Goal: Task Accomplishment & Management: Manage account settings

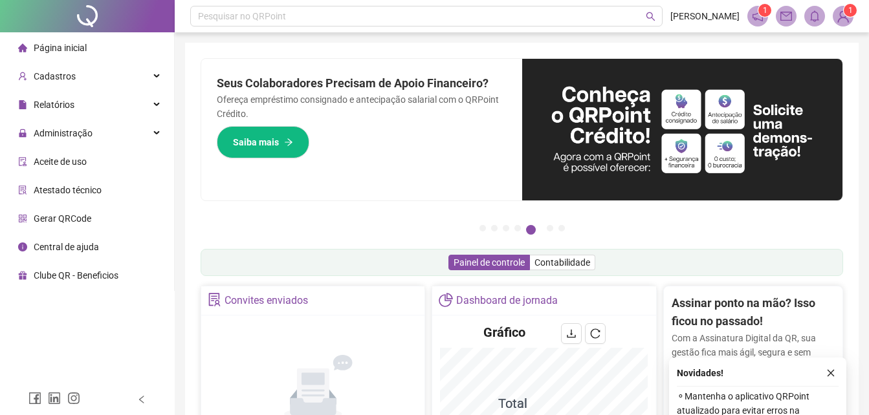
scroll to position [324, 0]
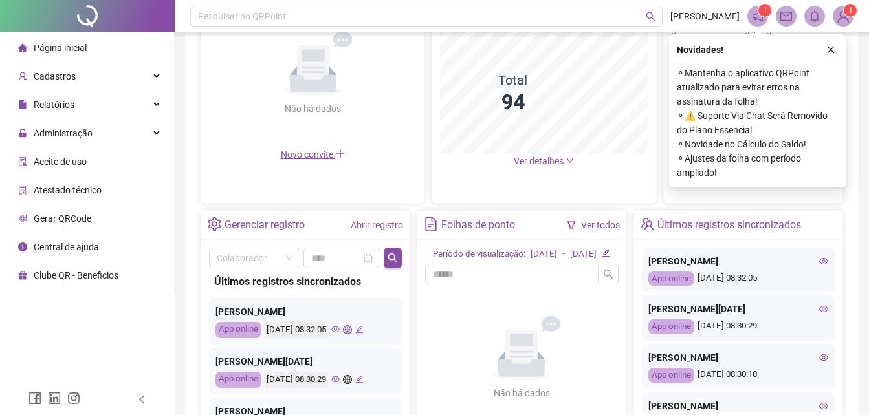
click at [340, 329] on icon "eye" at bounding box center [335, 329] width 8 height 8
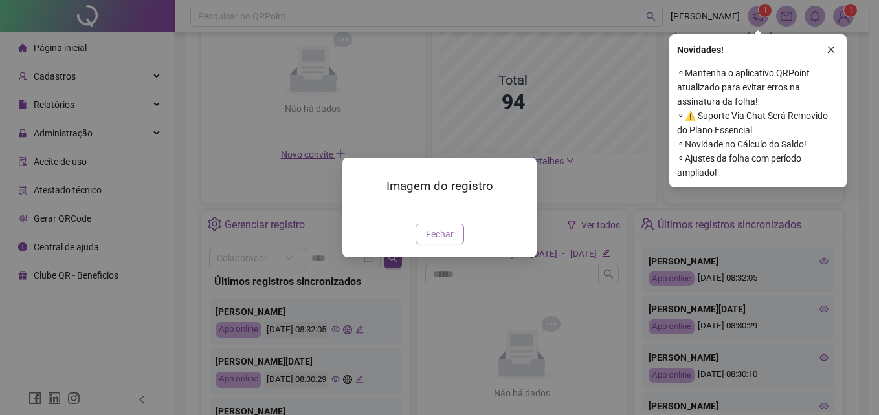
click at [450, 241] on span "Fechar" at bounding box center [440, 234] width 28 height 14
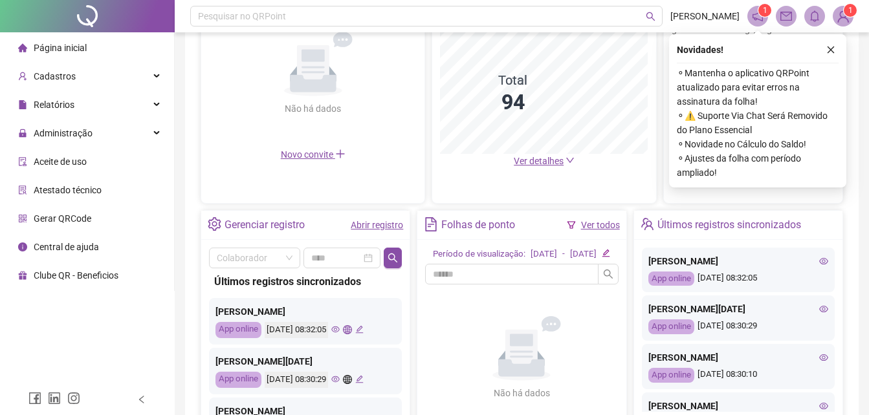
scroll to position [65, 0]
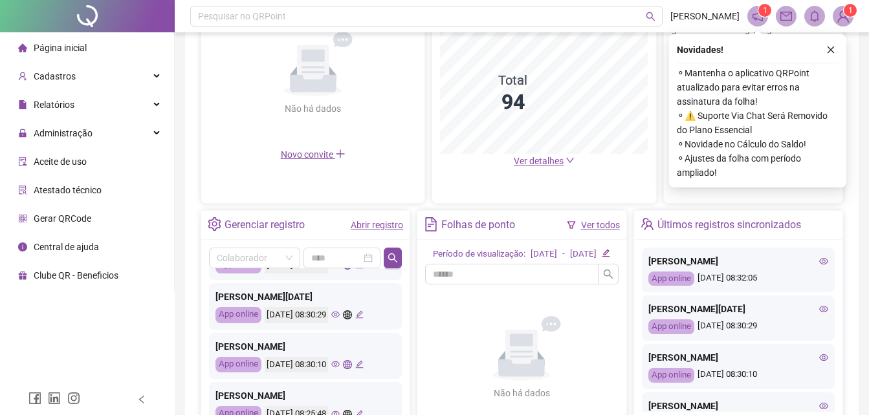
click at [340, 314] on icon "eye" at bounding box center [335, 315] width 8 height 6
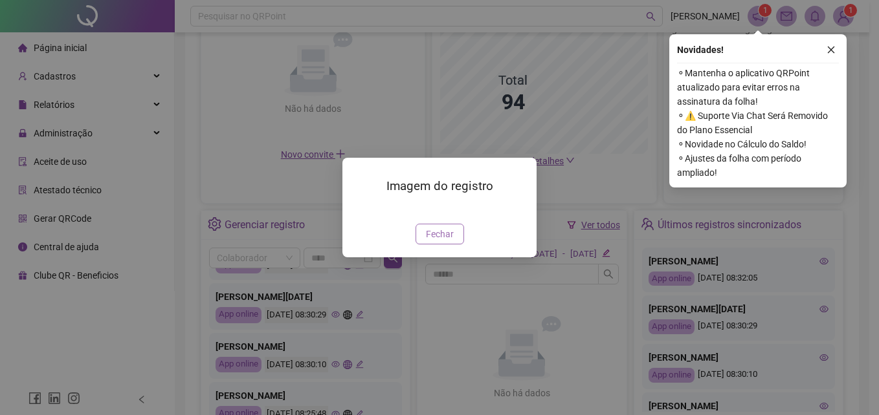
click at [432, 237] on span "Fechar" at bounding box center [440, 234] width 28 height 14
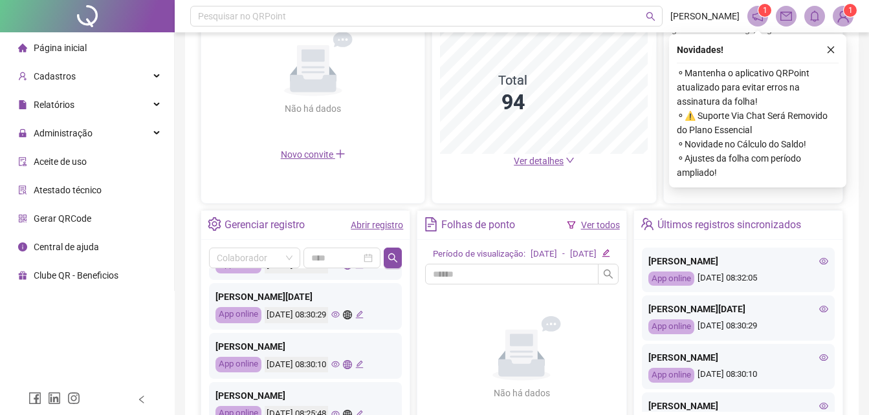
scroll to position [129, 0]
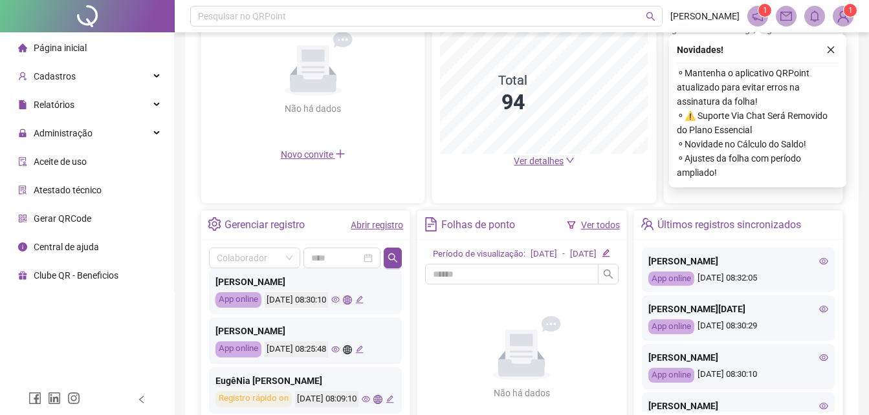
click at [340, 302] on icon "eye" at bounding box center [335, 300] width 8 height 6
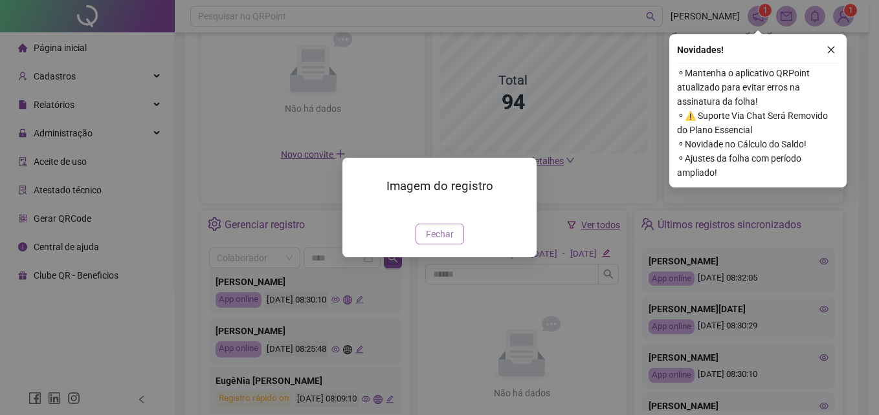
click at [436, 241] on span "Fechar" at bounding box center [440, 234] width 28 height 14
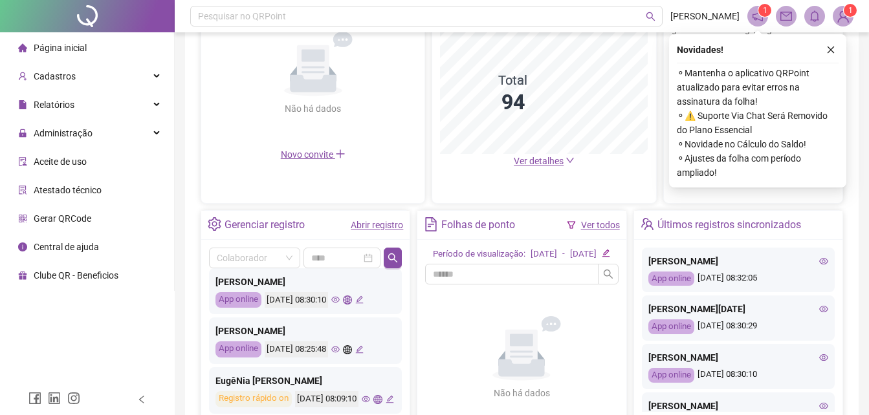
scroll to position [194, 0]
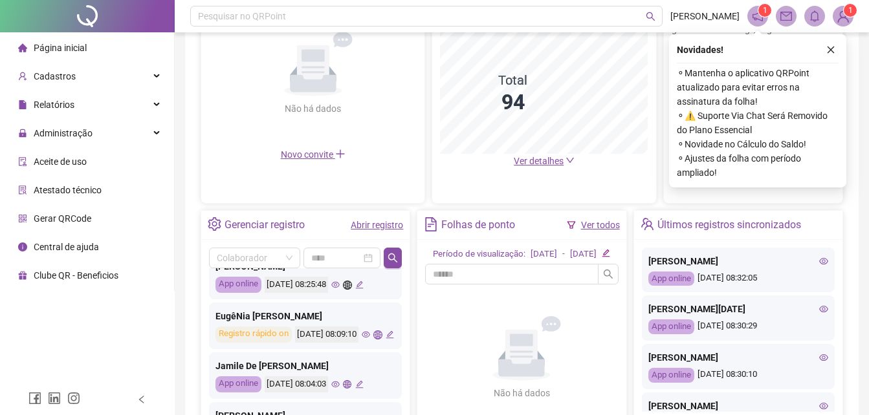
click at [298, 343] on div "[DATE] 08:09:10" at bounding box center [344, 335] width 99 height 16
click at [362, 339] on icon "eye" at bounding box center [366, 335] width 8 height 8
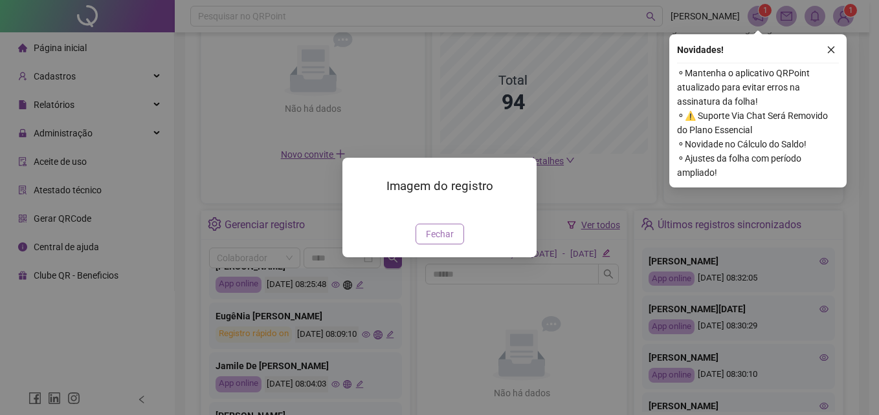
click at [435, 241] on span "Fechar" at bounding box center [440, 234] width 28 height 14
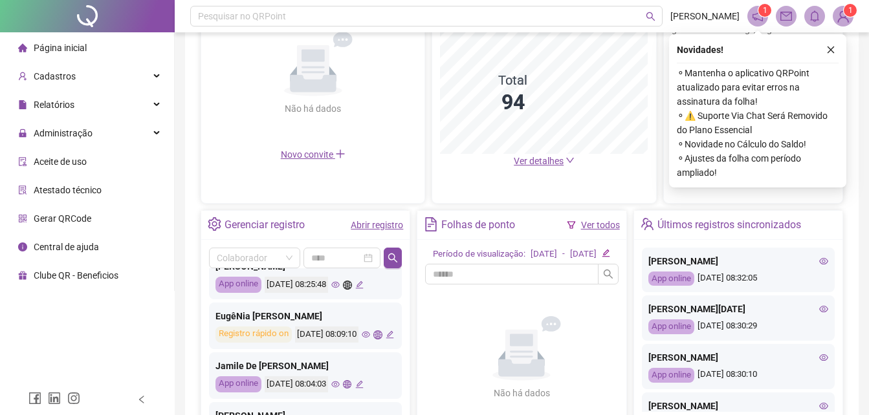
scroll to position [324, 0]
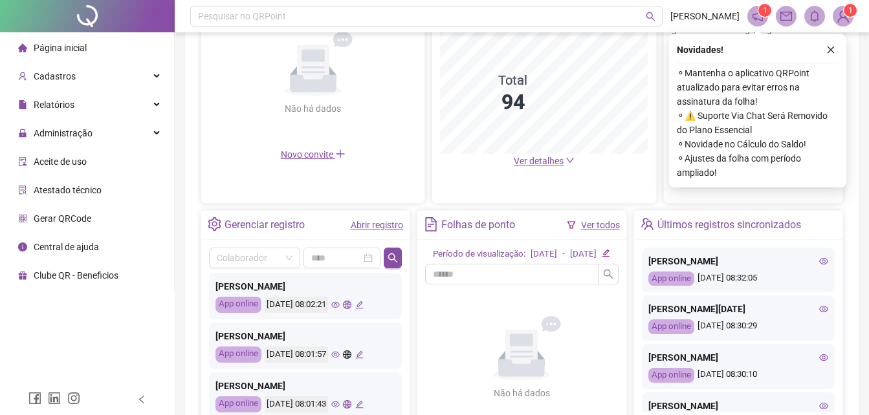
click at [352, 337] on div "Últimos registros sincronizados [PERSON_NAME] App online [DATE] 08:32:05 [PERSO…" at bounding box center [305, 351] width 193 height 164
click at [340, 359] on icon "eye" at bounding box center [335, 355] width 8 height 8
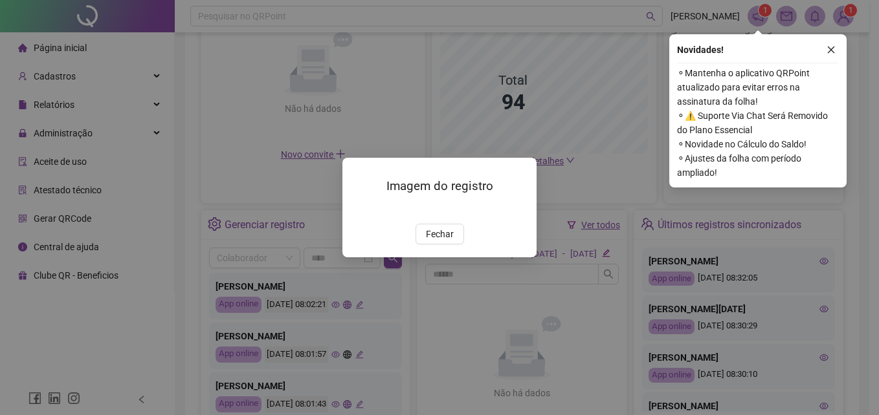
click at [431, 241] on span "Fechar" at bounding box center [440, 234] width 28 height 14
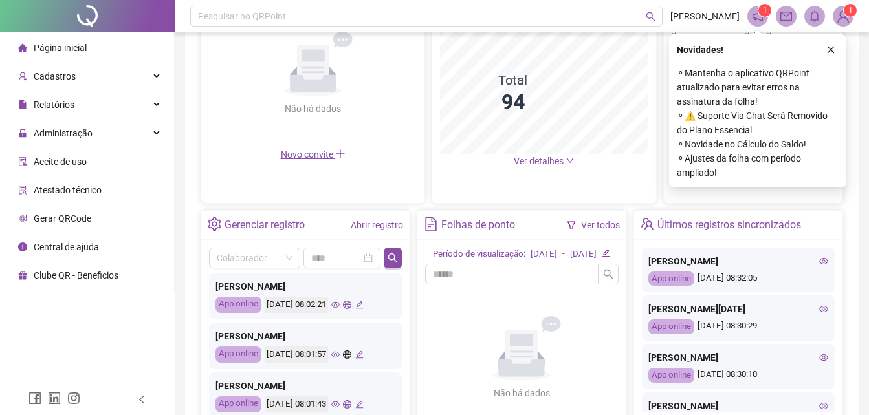
scroll to position [388, 0]
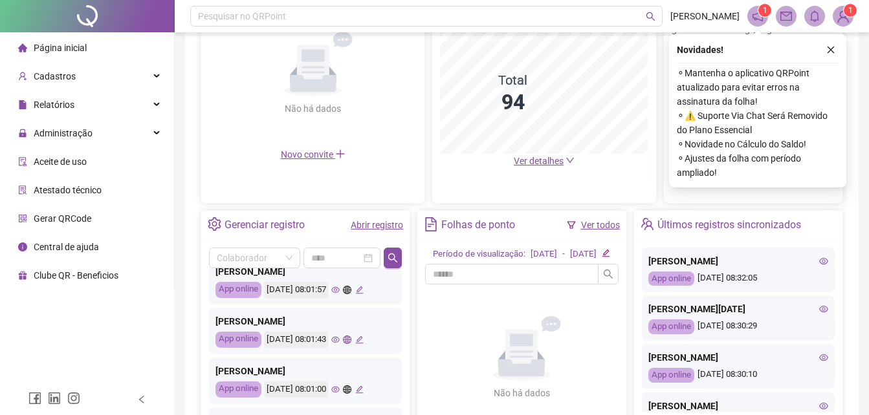
click at [340, 344] on icon "eye" at bounding box center [335, 340] width 8 height 6
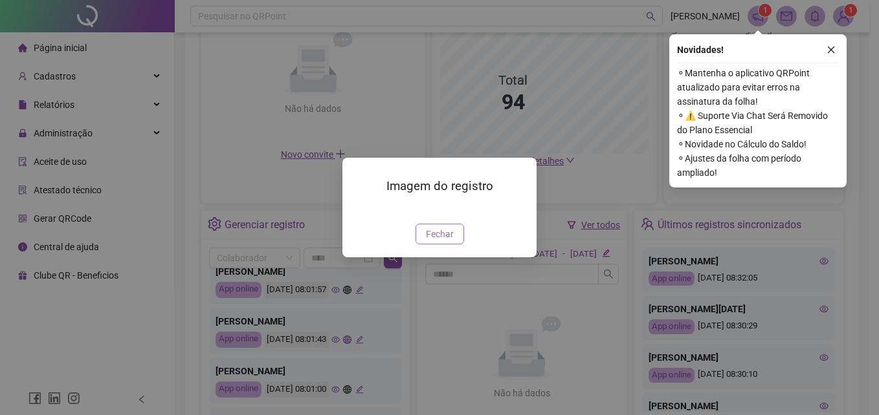
click at [432, 241] on span "Fechar" at bounding box center [440, 234] width 28 height 14
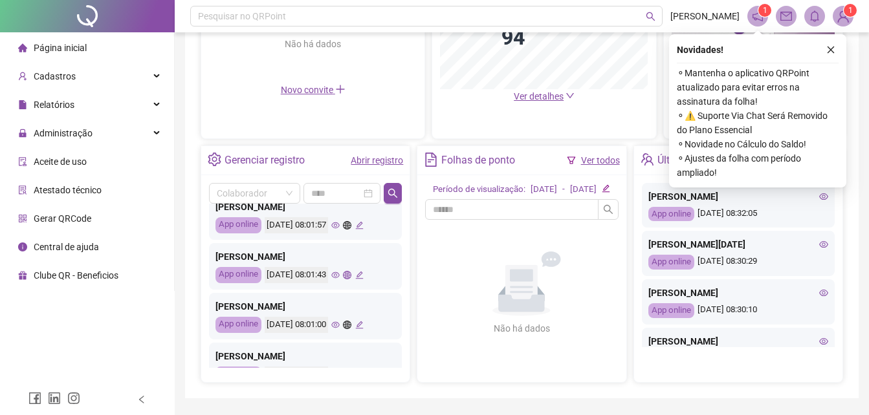
click at [340, 329] on icon "eye" at bounding box center [335, 325] width 8 height 8
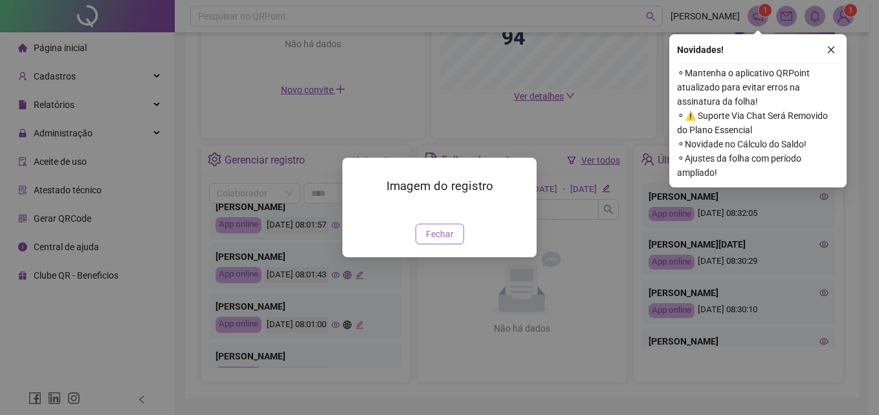
click at [433, 241] on span "Fechar" at bounding box center [440, 234] width 28 height 14
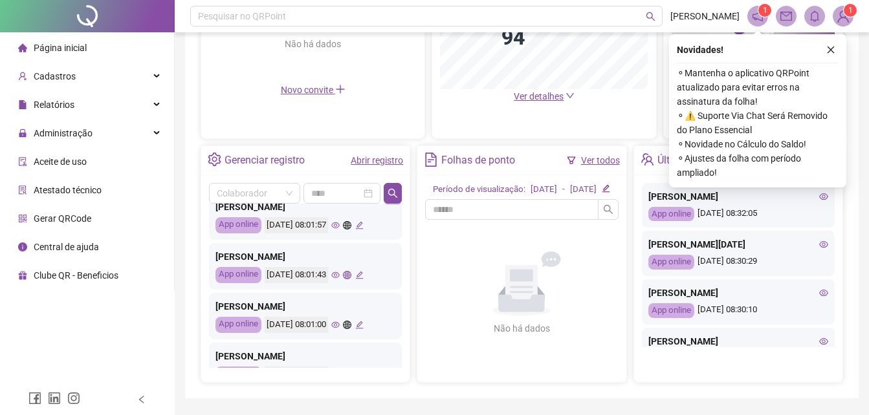
scroll to position [259, 0]
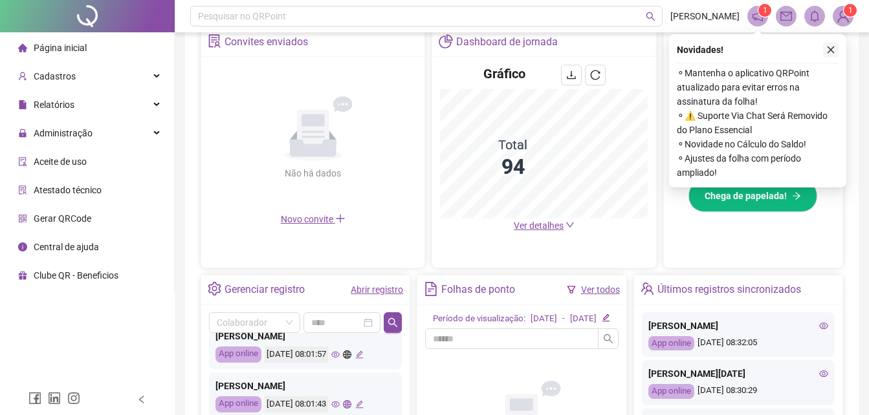
click at [832, 54] on button "button" at bounding box center [831, 50] width 16 height 16
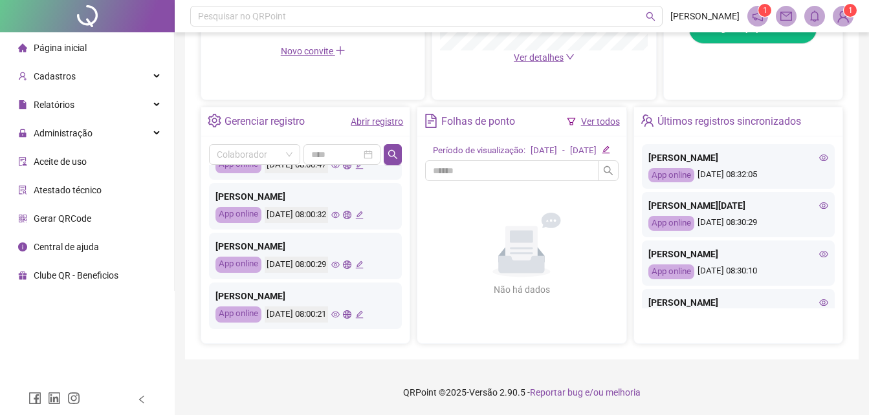
scroll to position [559, 0]
click at [340, 219] on icon "eye" at bounding box center [335, 215] width 8 height 8
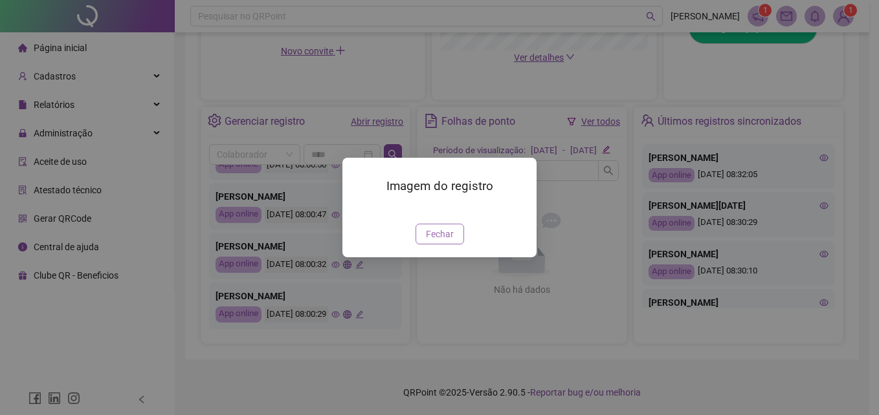
click at [430, 241] on span "Fechar" at bounding box center [440, 234] width 28 height 14
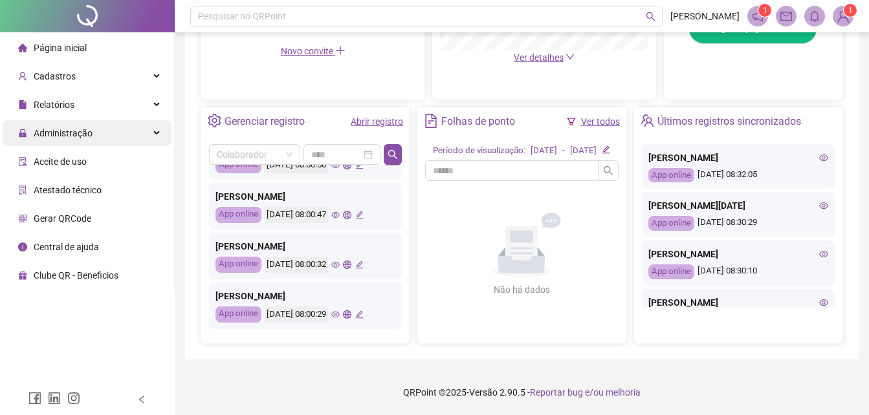
click at [107, 138] on div "Administração" at bounding box center [87, 133] width 169 height 26
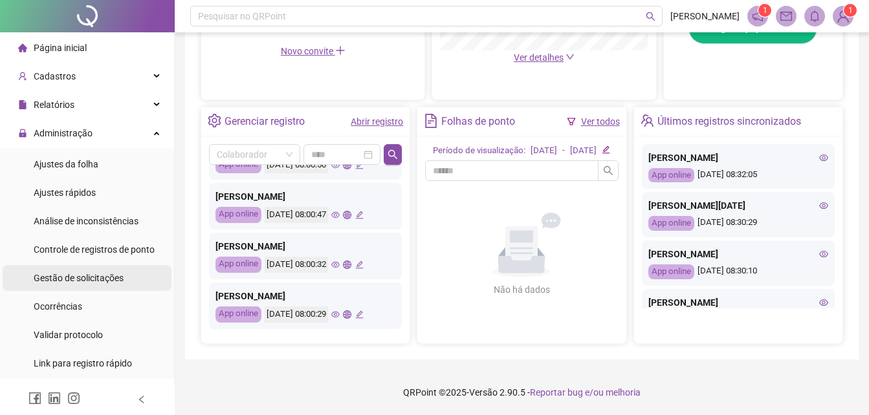
click at [100, 286] on div "Gestão de solicitações" at bounding box center [79, 278] width 90 height 26
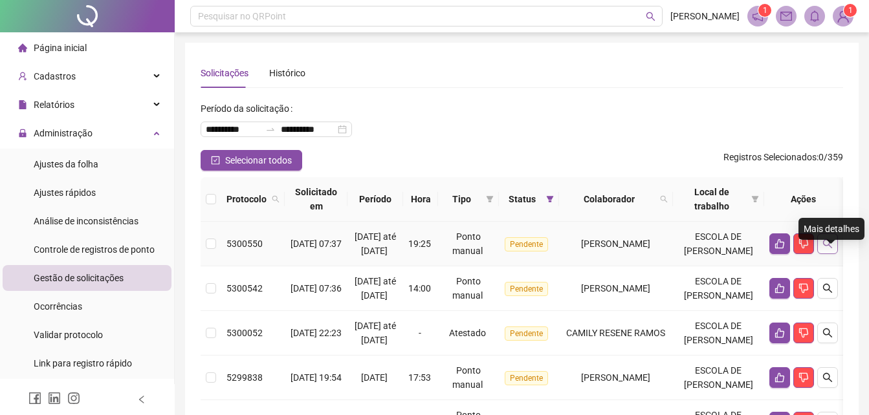
click at [828, 249] on icon "search" at bounding box center [827, 244] width 10 height 10
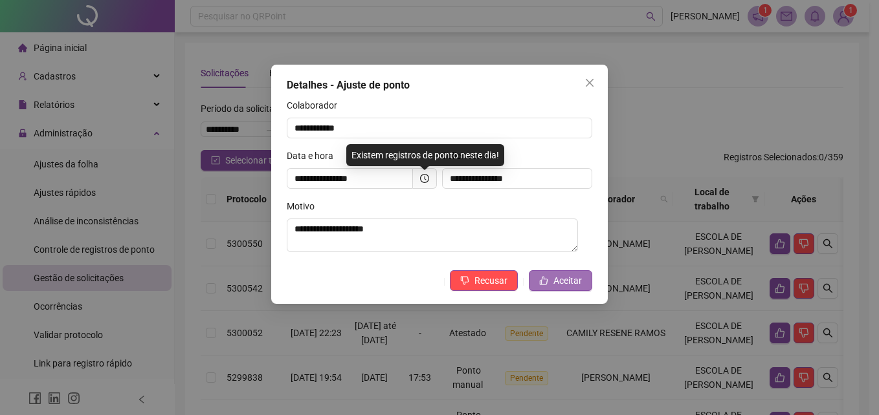
click at [566, 281] on span "Aceitar" at bounding box center [567, 281] width 28 height 14
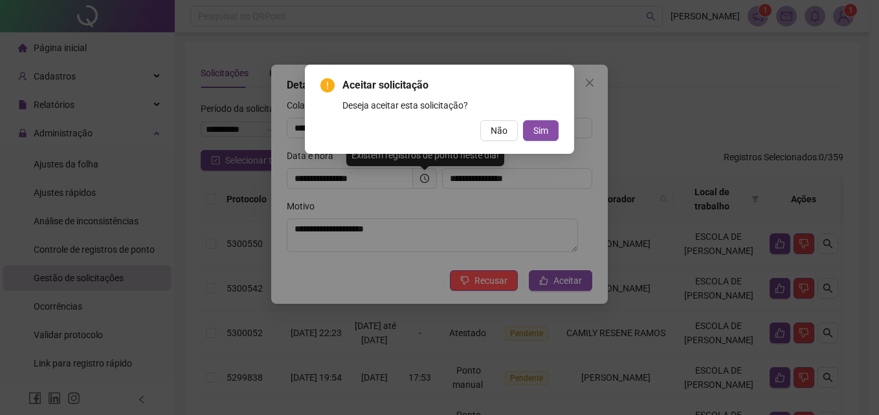
click at [540, 142] on div "Aceitar solicitação Deseja aceitar esta solicitação? Não Sim" at bounding box center [439, 109] width 269 height 89
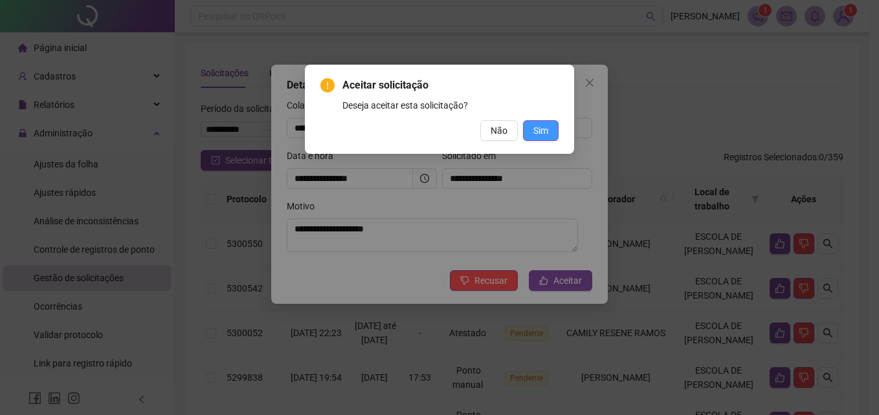
click at [542, 137] on span "Sim" at bounding box center [540, 131] width 15 height 14
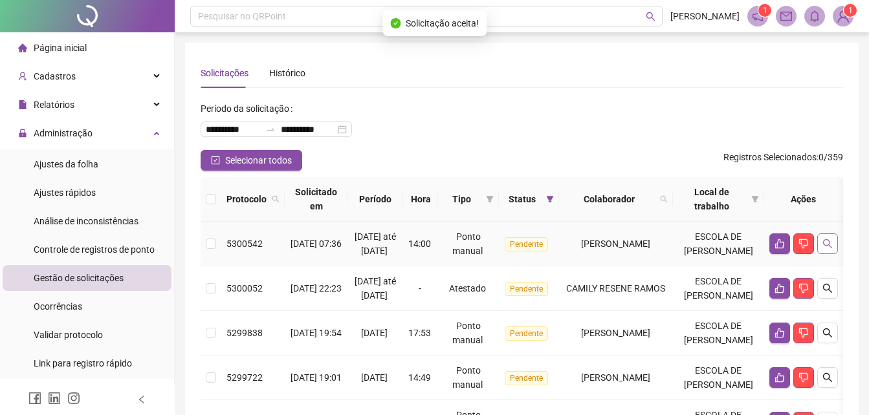
click at [832, 248] on icon "search" at bounding box center [827, 243] width 9 height 9
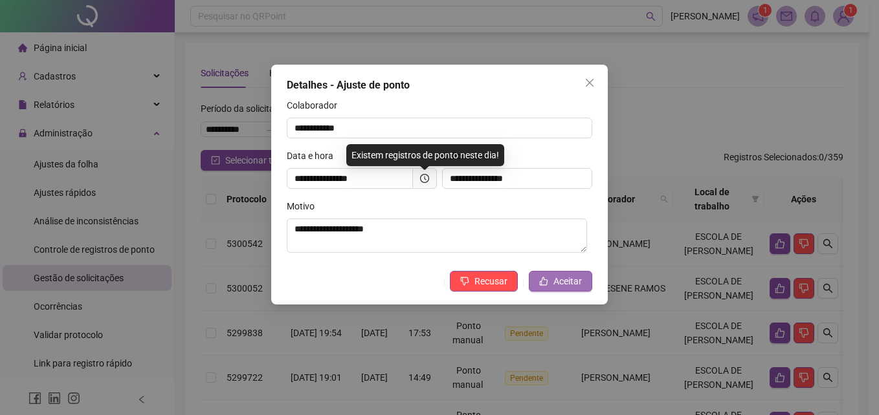
click at [556, 279] on span "Aceitar" at bounding box center [567, 281] width 28 height 14
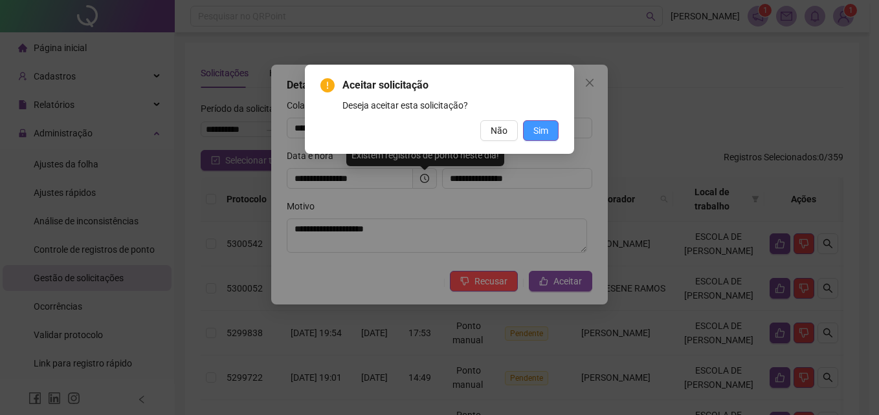
click at [540, 132] on span "Sim" at bounding box center [540, 131] width 15 height 14
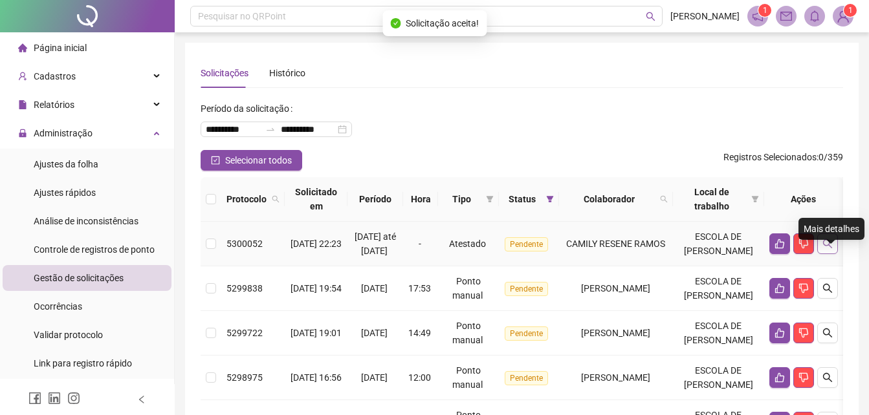
click at [833, 249] on icon "search" at bounding box center [827, 244] width 10 height 10
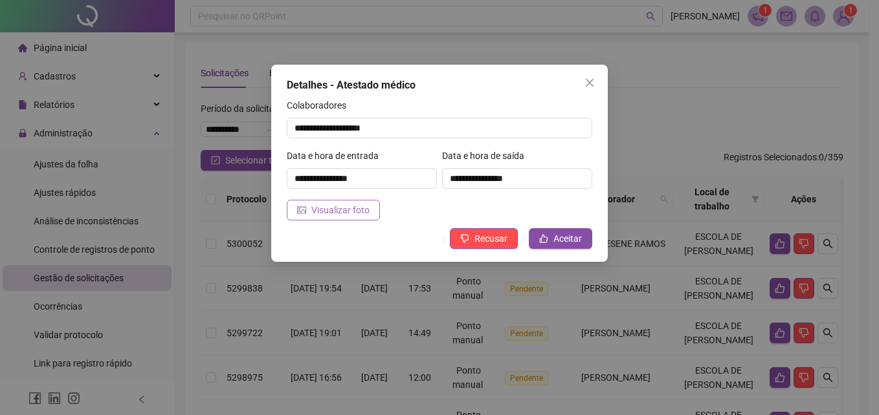
click at [346, 219] on button "Visualizar foto" at bounding box center [333, 210] width 93 height 21
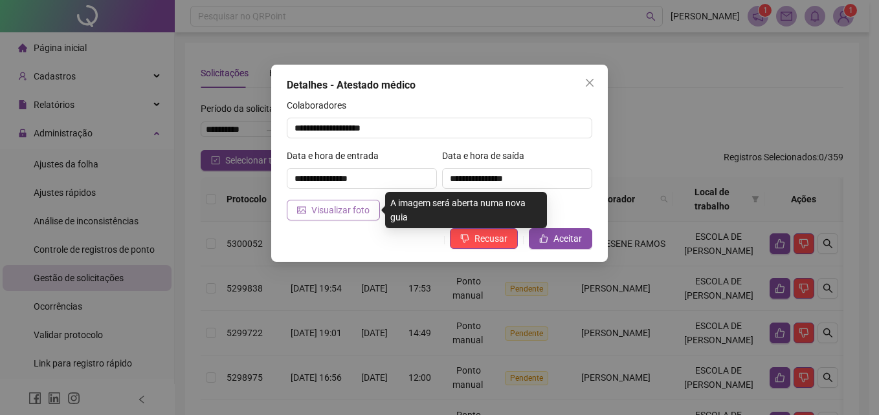
click at [344, 216] on span "Visualizar foto" at bounding box center [340, 210] width 58 height 14
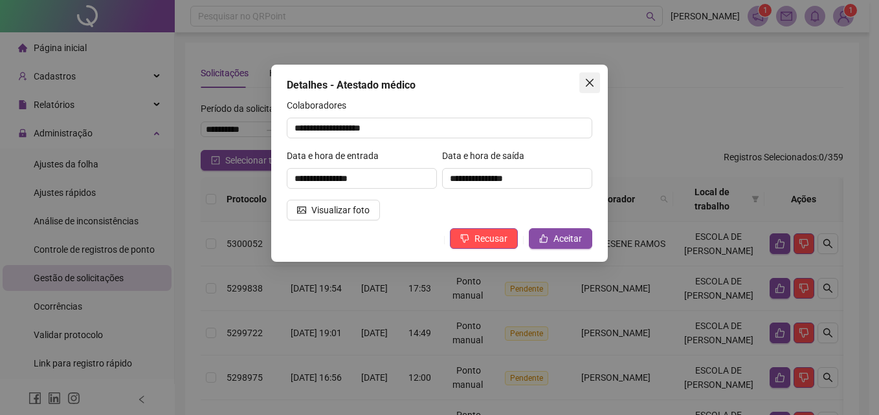
click at [588, 82] on icon "close" at bounding box center [589, 83] width 10 height 10
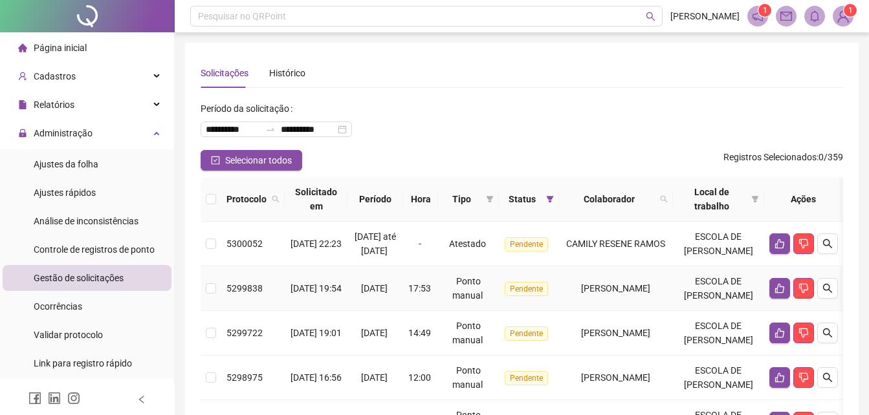
scroll to position [129, 0]
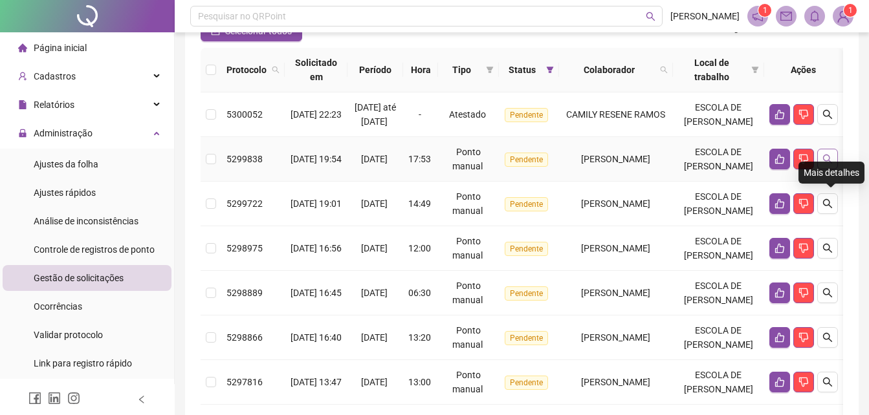
click at [830, 164] on icon "search" at bounding box center [827, 159] width 10 height 10
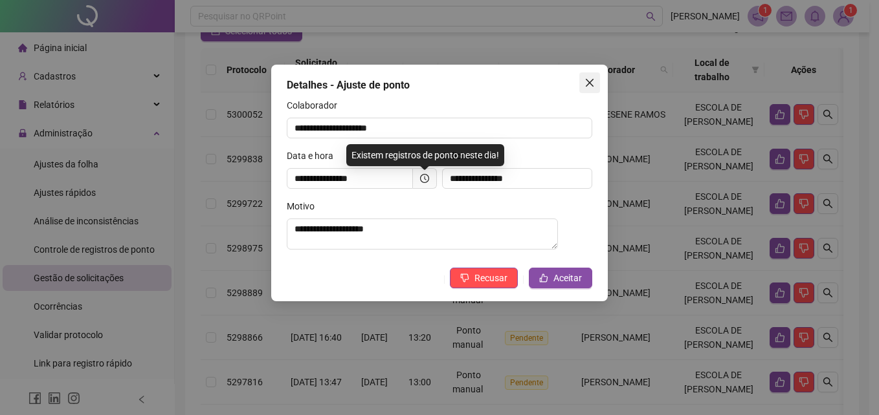
click at [591, 78] on icon "close" at bounding box center [589, 83] width 10 height 10
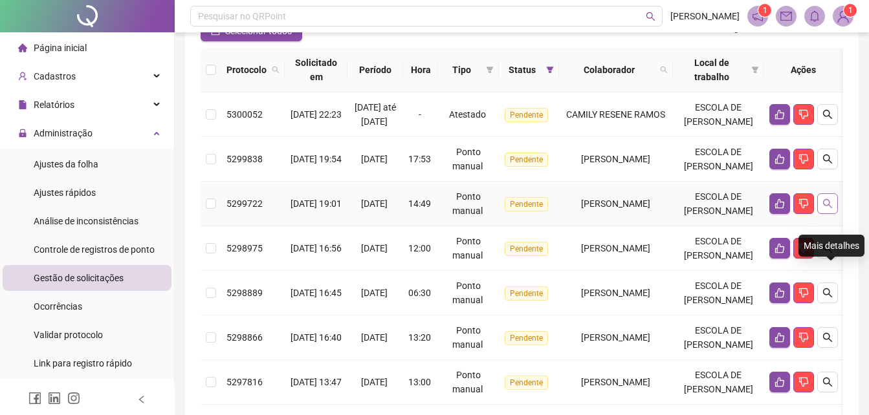
click at [827, 209] on icon "search" at bounding box center [827, 204] width 10 height 10
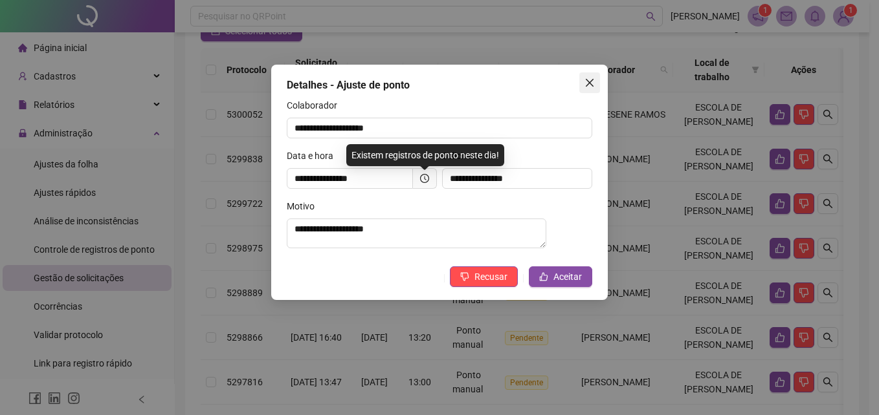
click at [593, 89] on button "Close" at bounding box center [589, 82] width 21 height 21
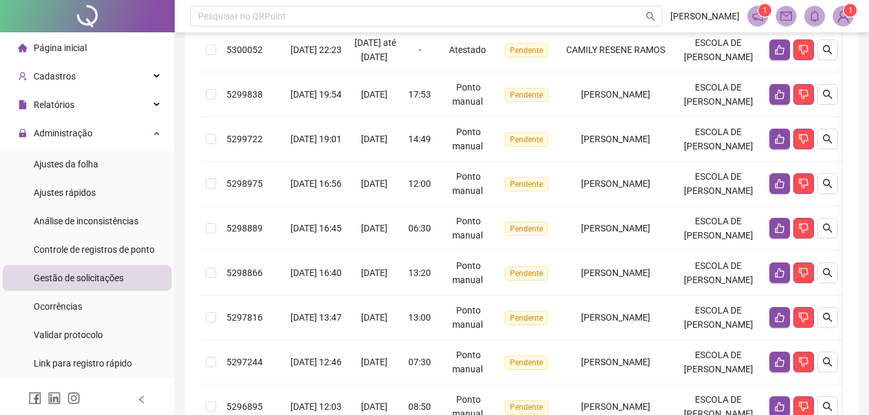
scroll to position [259, 0]
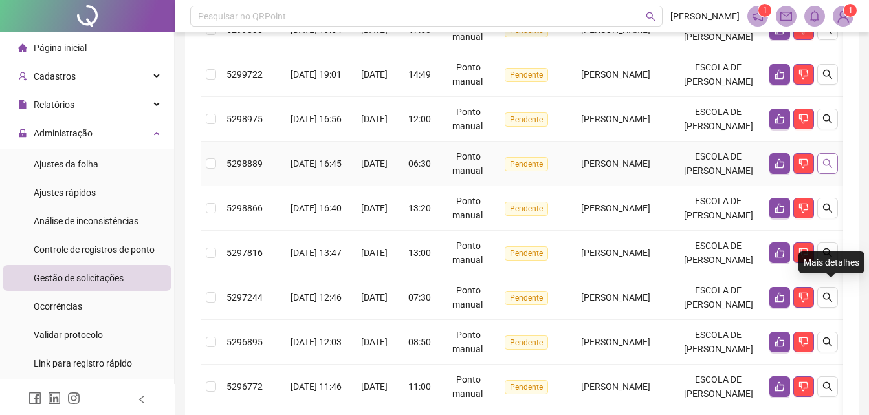
click at [836, 174] on button "button" at bounding box center [827, 163] width 21 height 21
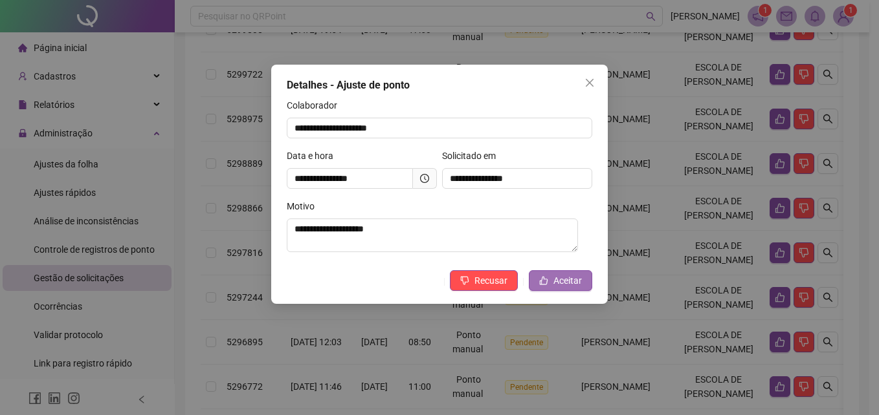
click at [555, 282] on span "Aceitar" at bounding box center [567, 281] width 28 height 14
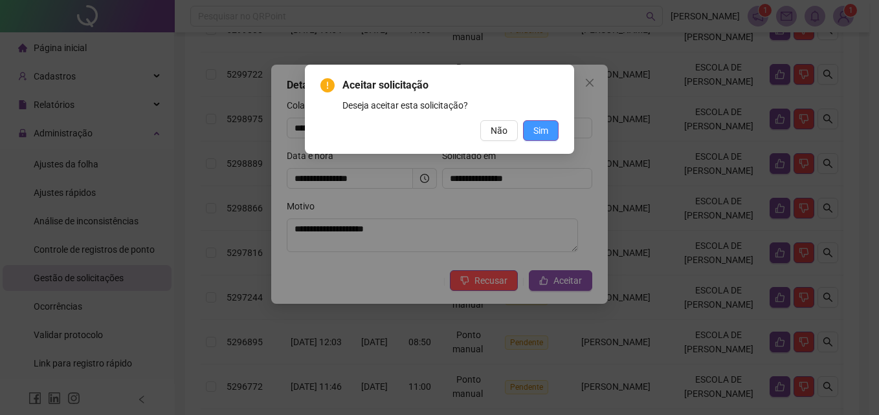
click at [542, 120] on button "Sim" at bounding box center [541, 130] width 36 height 21
click at [544, 129] on span "Sim" at bounding box center [540, 131] width 15 height 14
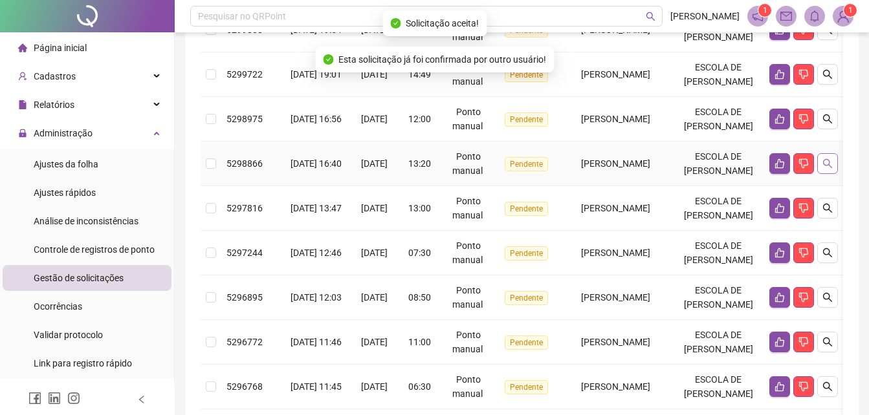
click at [826, 169] on icon "search" at bounding box center [827, 164] width 10 height 10
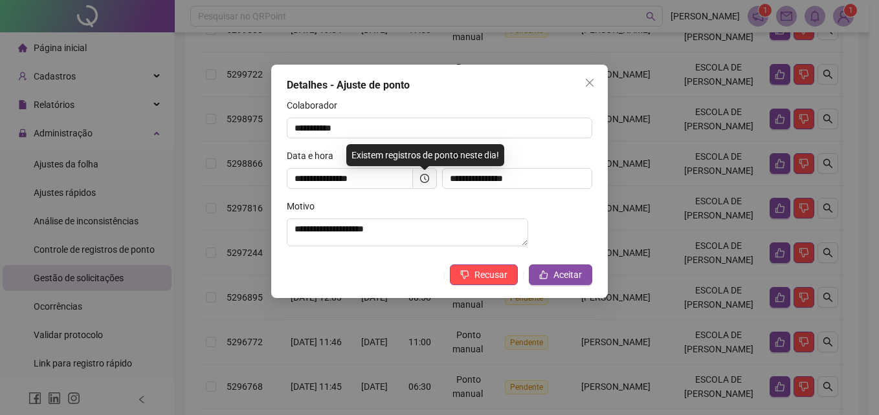
click at [553, 268] on div "**********" at bounding box center [439, 182] width 336 height 234
click at [556, 278] on span "Aceitar" at bounding box center [567, 275] width 28 height 14
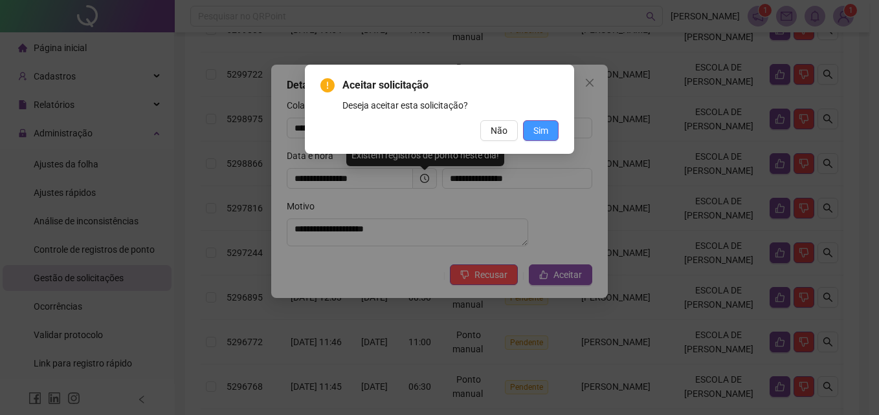
click at [536, 132] on span "Sim" at bounding box center [540, 131] width 15 height 14
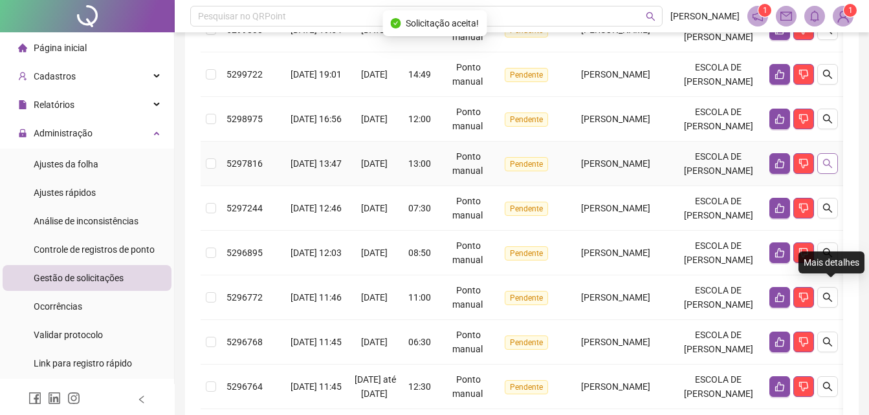
click at [832, 168] on icon "search" at bounding box center [827, 163] width 9 height 9
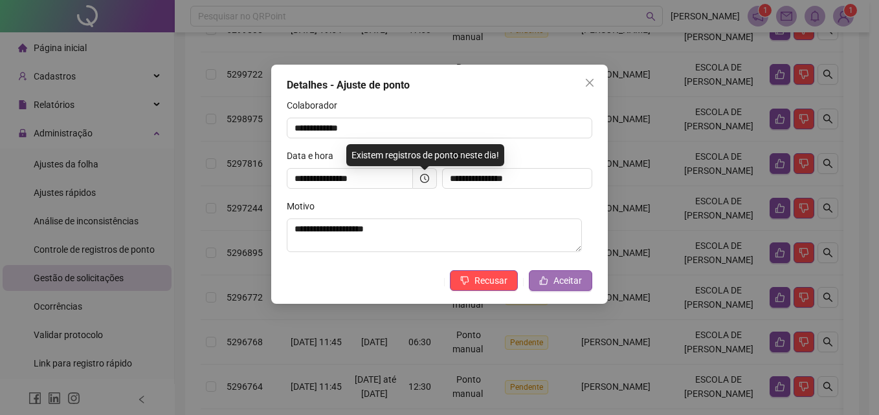
click at [562, 284] on span "Aceitar" at bounding box center [567, 281] width 28 height 14
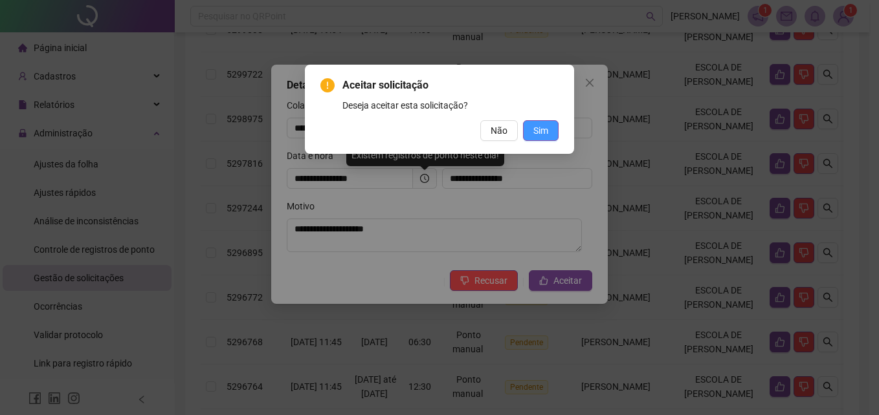
click at [542, 134] on span "Sim" at bounding box center [540, 131] width 15 height 14
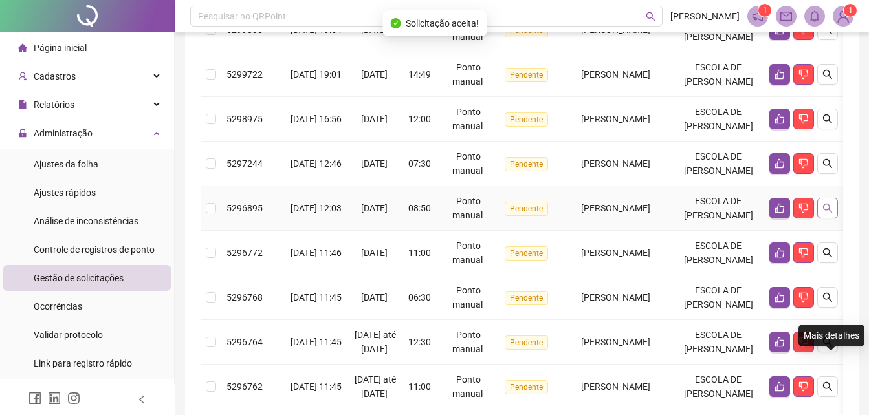
click at [829, 214] on icon "search" at bounding box center [827, 208] width 10 height 10
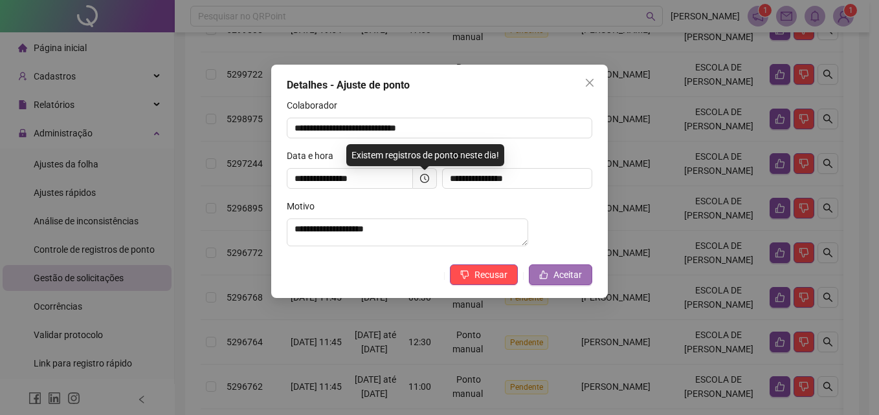
click at [575, 282] on span "Aceitar" at bounding box center [567, 275] width 28 height 14
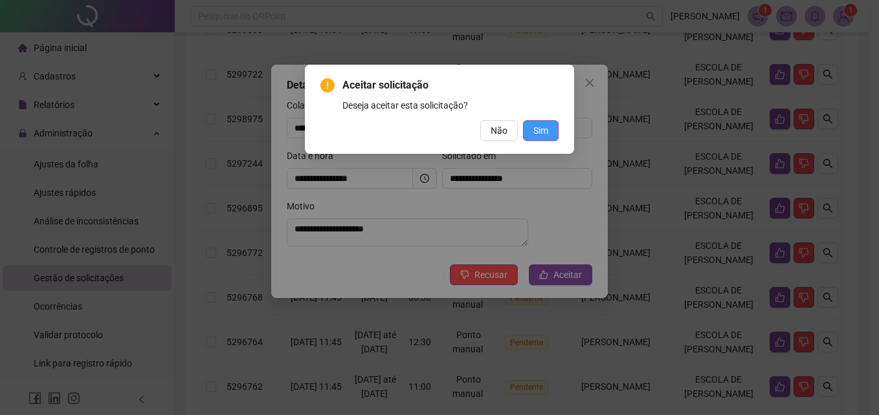
click at [534, 124] on span "Sim" at bounding box center [540, 131] width 15 height 14
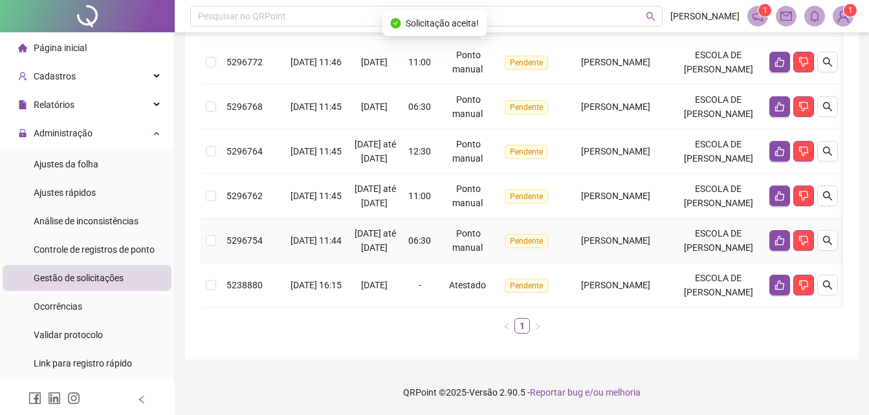
scroll to position [718, 0]
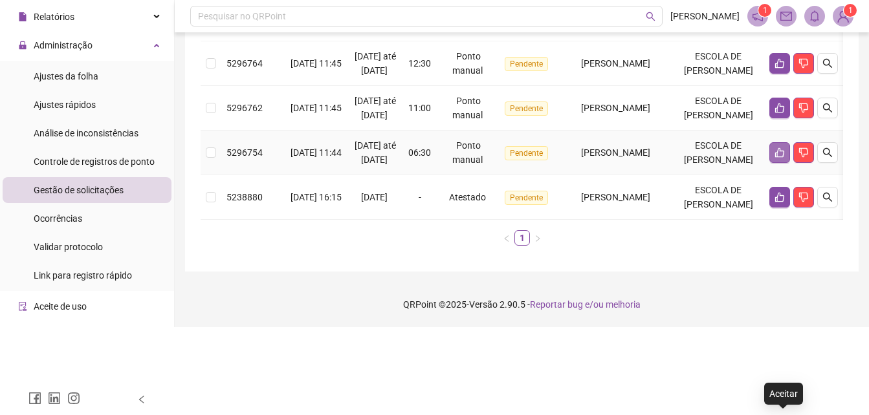
click at [774, 163] on button "button" at bounding box center [779, 152] width 21 height 21
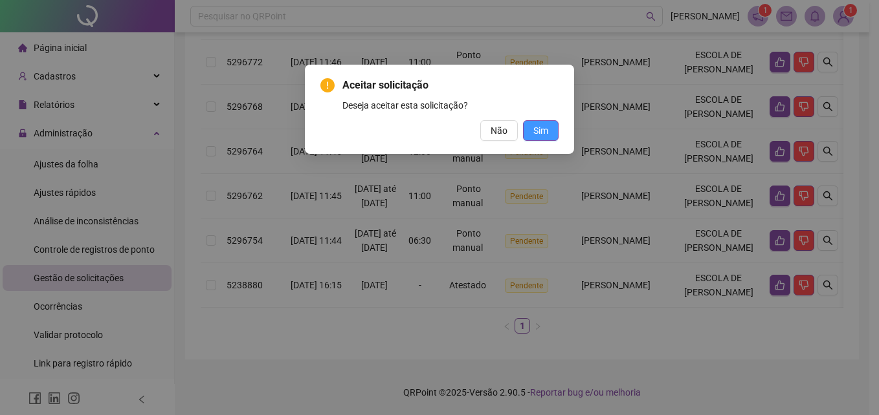
click at [546, 139] on button "Sim" at bounding box center [541, 130] width 36 height 21
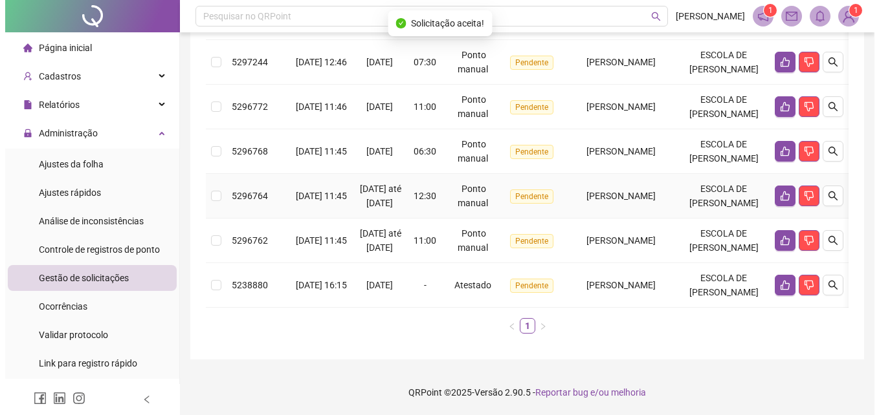
scroll to position [655, 0]
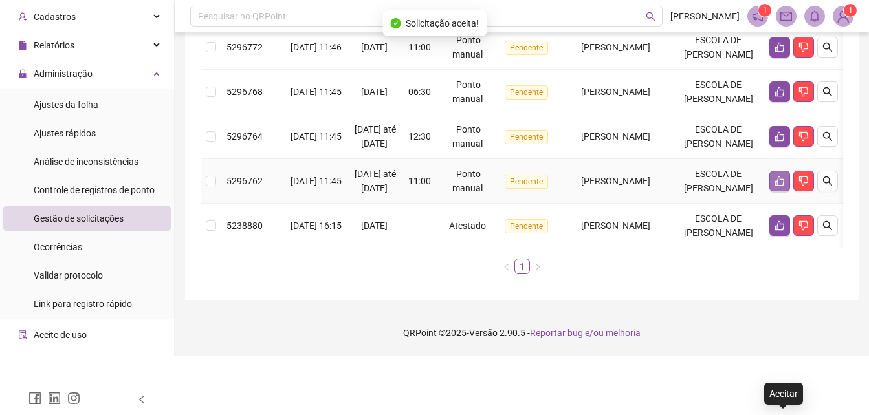
click at [776, 186] on button "button" at bounding box center [779, 181] width 21 height 21
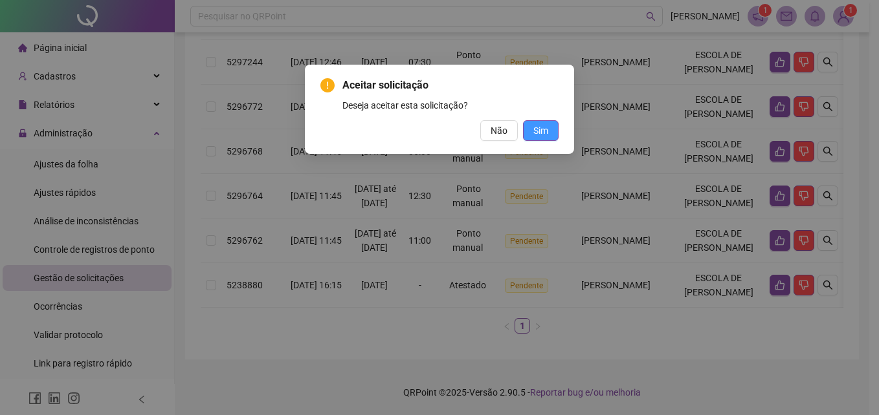
click at [532, 129] on button "Sim" at bounding box center [541, 130] width 36 height 21
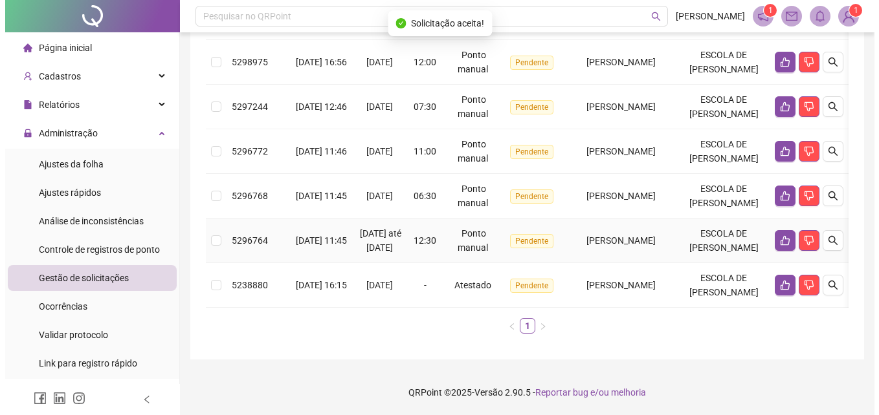
scroll to position [582, 0]
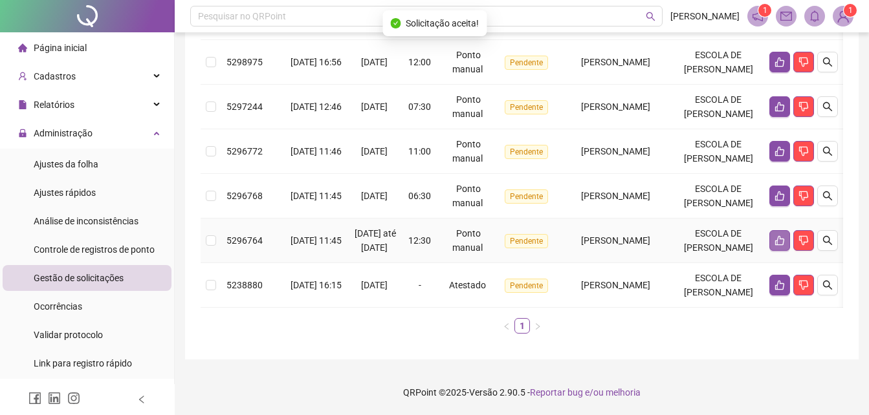
click at [783, 236] on icon "like" at bounding box center [779, 241] width 9 height 10
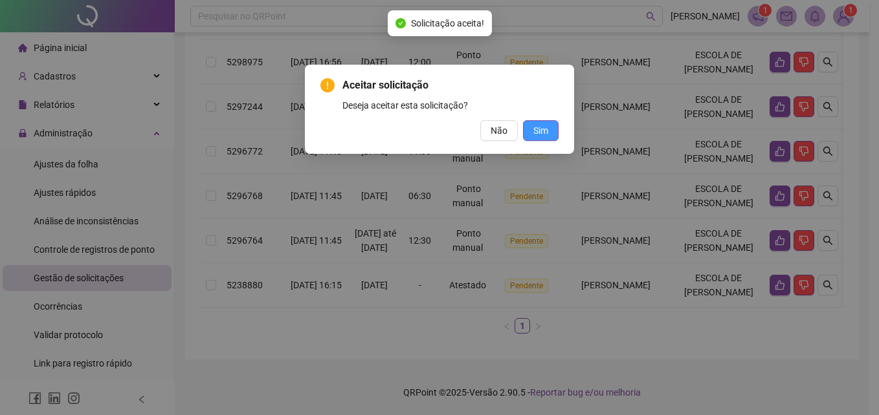
click at [543, 126] on span "Sim" at bounding box center [540, 131] width 15 height 14
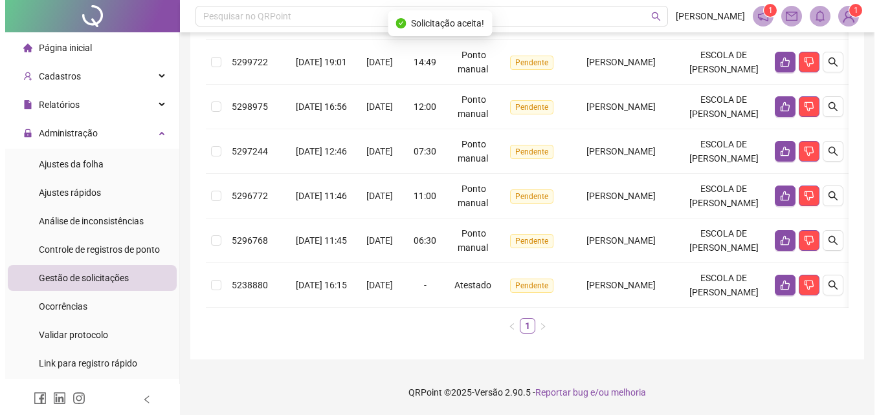
scroll to position [509, 0]
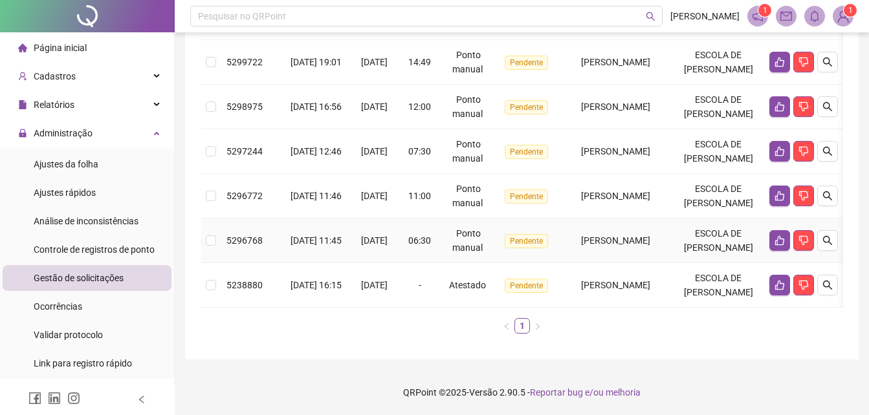
click at [771, 219] on td at bounding box center [803, 241] width 79 height 45
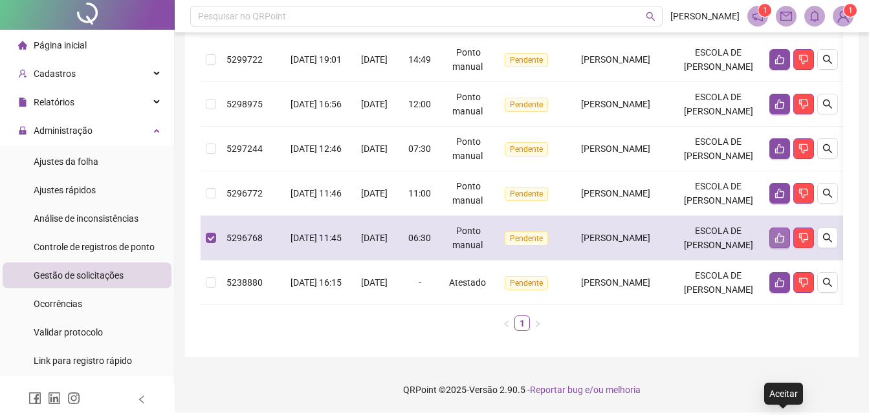
click at [780, 233] on icon "like" at bounding box center [780, 238] width 10 height 10
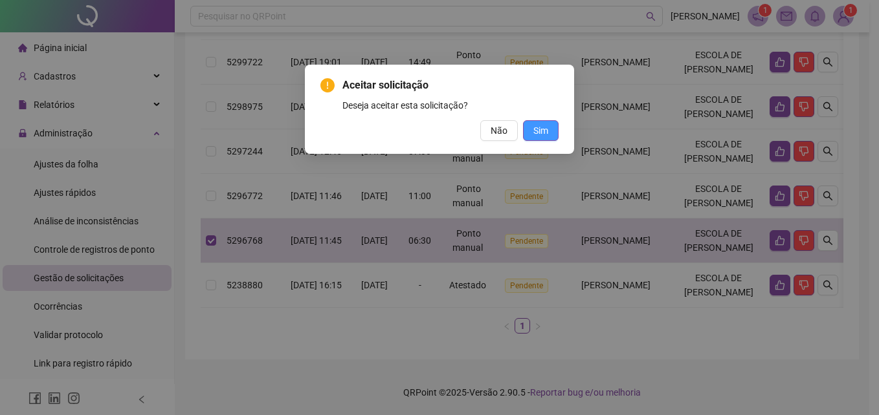
click at [533, 126] on button "Sim" at bounding box center [541, 130] width 36 height 21
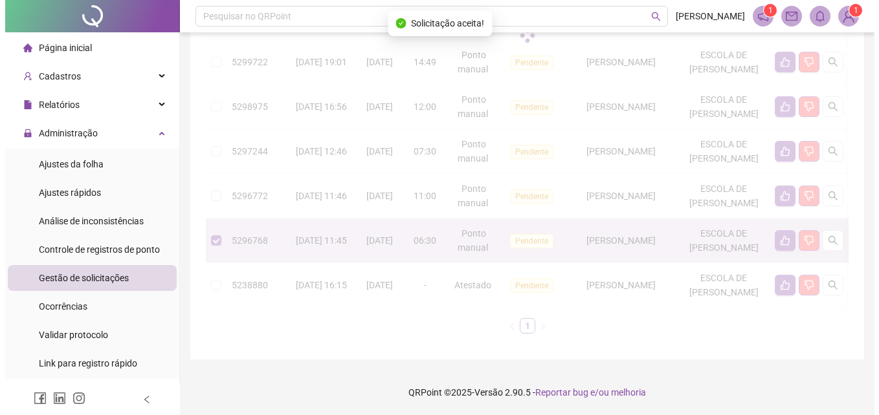
scroll to position [435, 0]
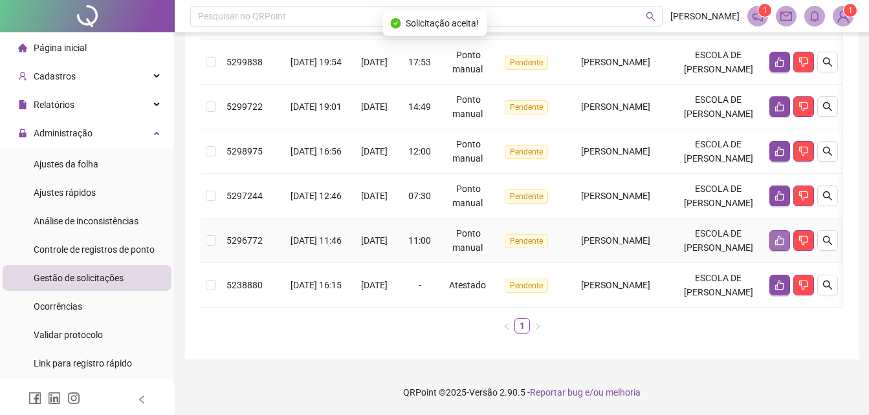
click at [782, 236] on icon "like" at bounding box center [780, 241] width 10 height 10
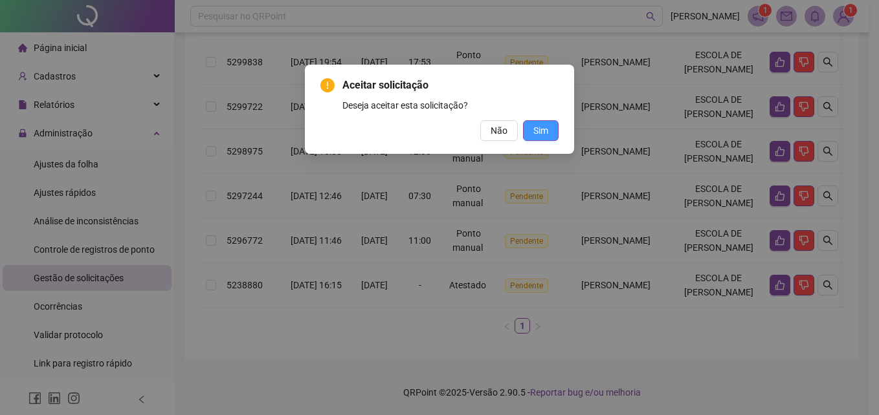
click at [542, 135] on span "Sim" at bounding box center [540, 131] width 15 height 14
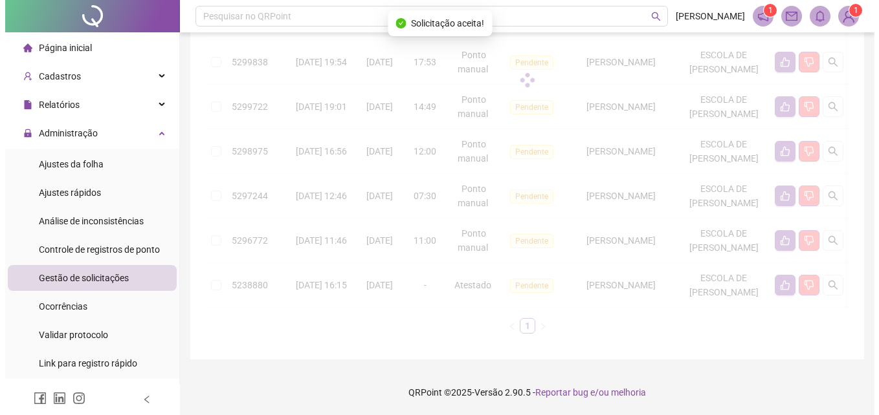
scroll to position [362, 0]
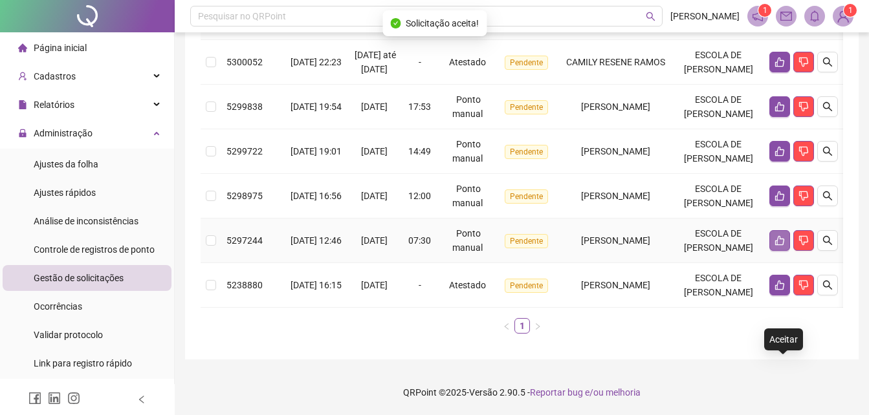
click at [782, 236] on icon "like" at bounding box center [780, 241] width 10 height 10
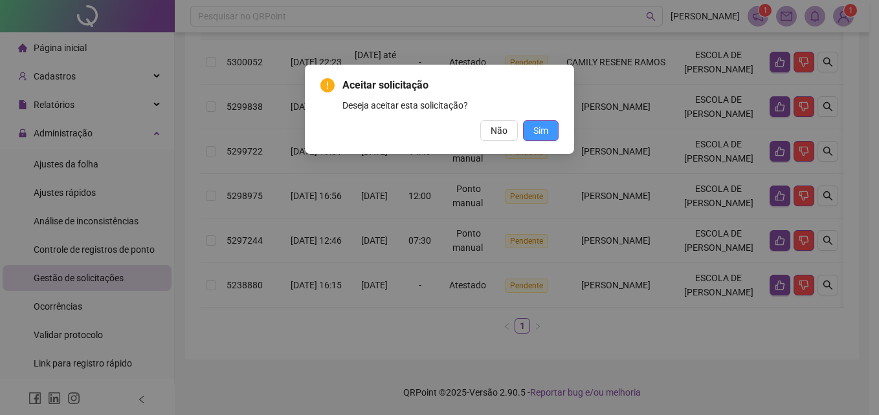
click at [547, 135] on span "Sim" at bounding box center [540, 131] width 15 height 14
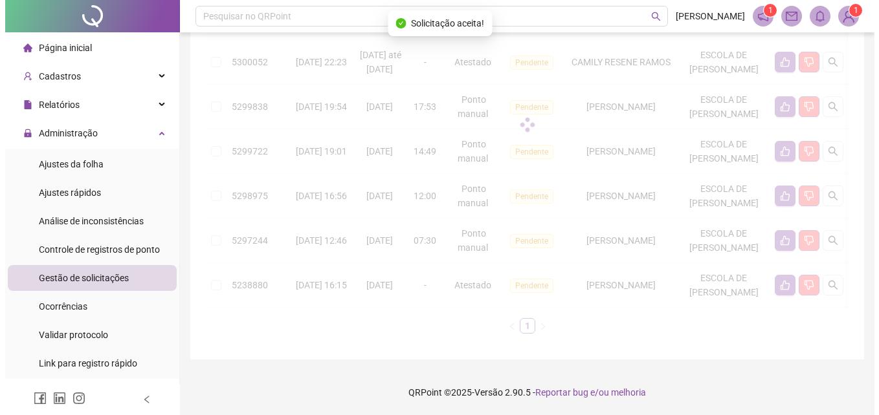
scroll to position [289, 0]
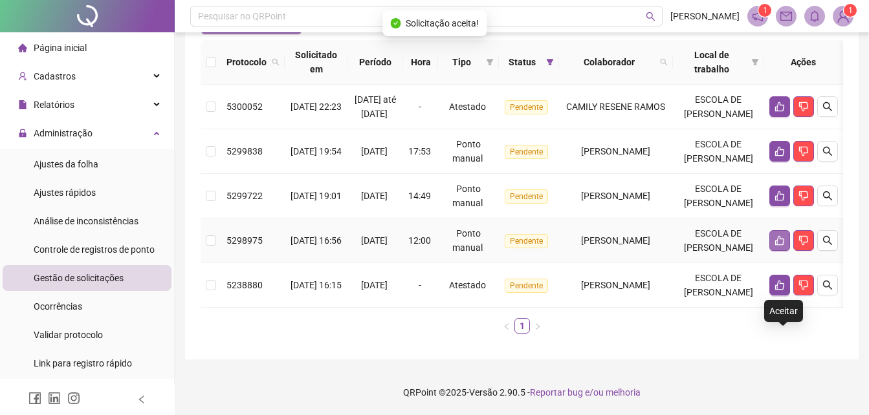
click at [784, 236] on icon "like" at bounding box center [780, 241] width 10 height 10
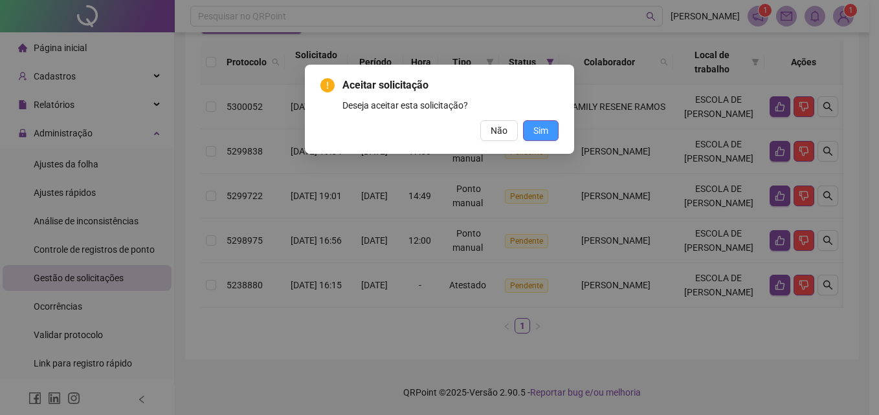
click at [545, 132] on span "Sim" at bounding box center [540, 131] width 15 height 14
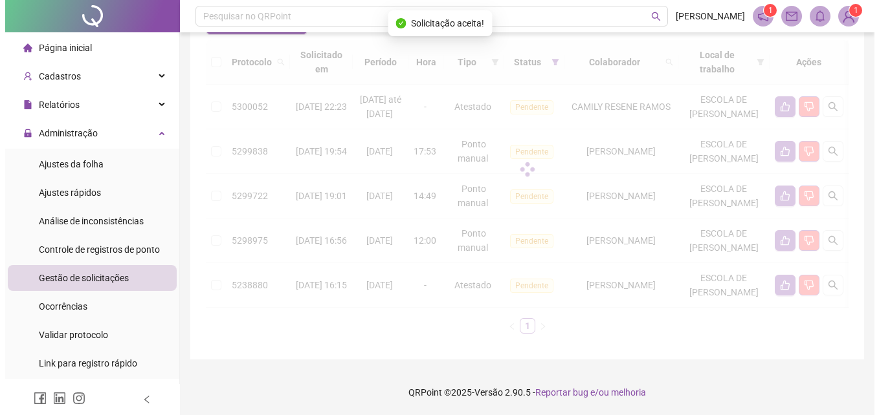
scroll to position [216, 0]
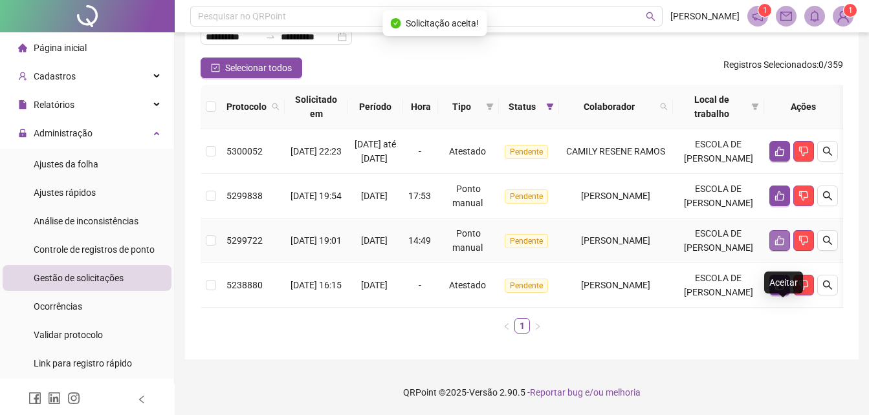
click at [778, 236] on icon "like" at bounding box center [780, 241] width 10 height 10
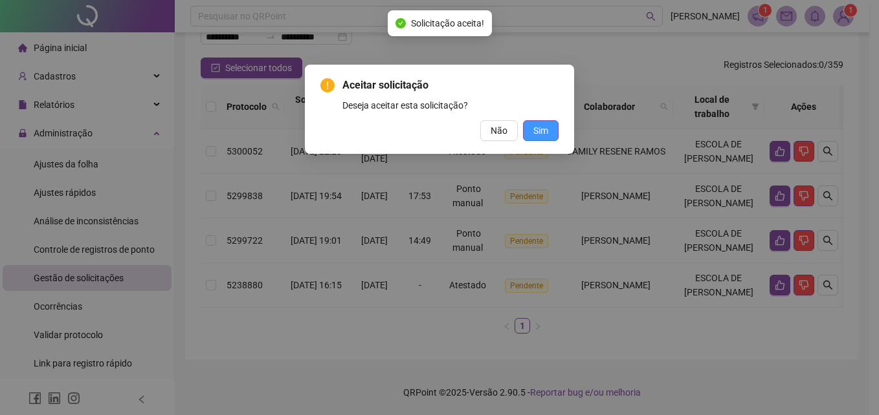
click at [541, 138] on button "Sim" at bounding box center [541, 130] width 36 height 21
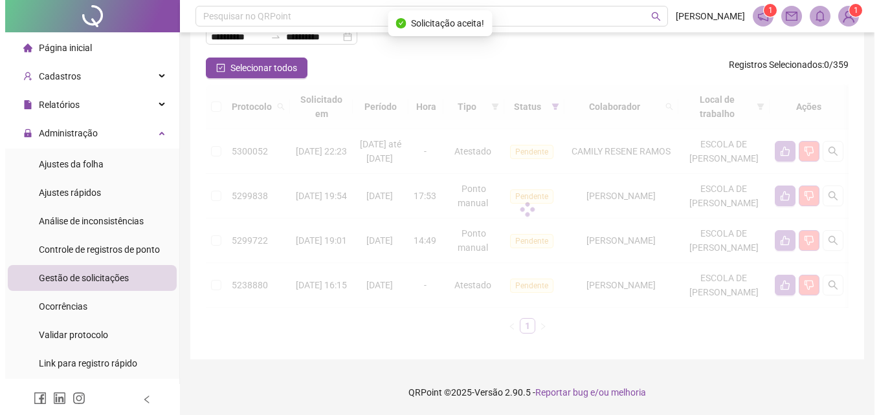
scroll to position [143, 0]
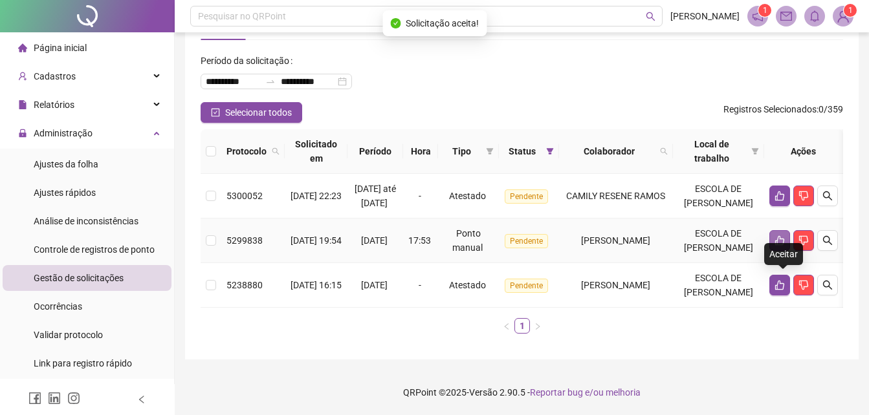
click at [778, 230] on button "button" at bounding box center [779, 240] width 21 height 21
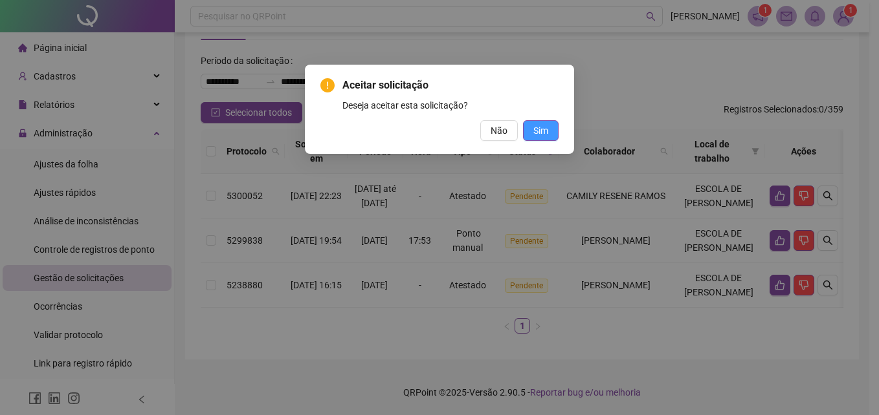
click at [544, 133] on span "Sim" at bounding box center [540, 131] width 15 height 14
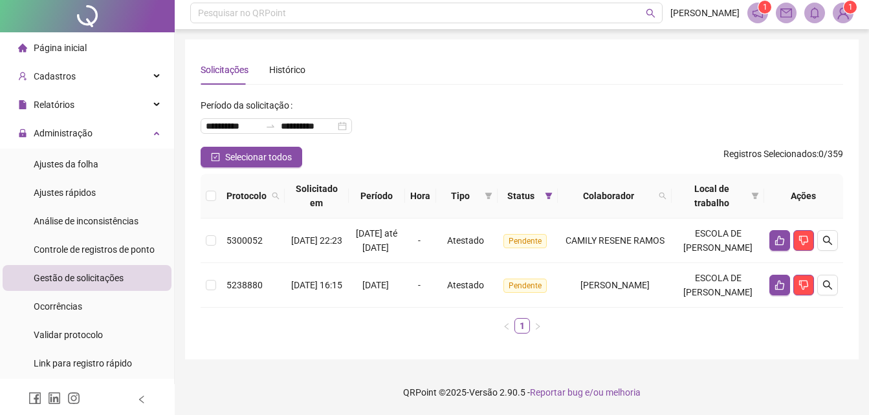
scroll to position [0, 0]
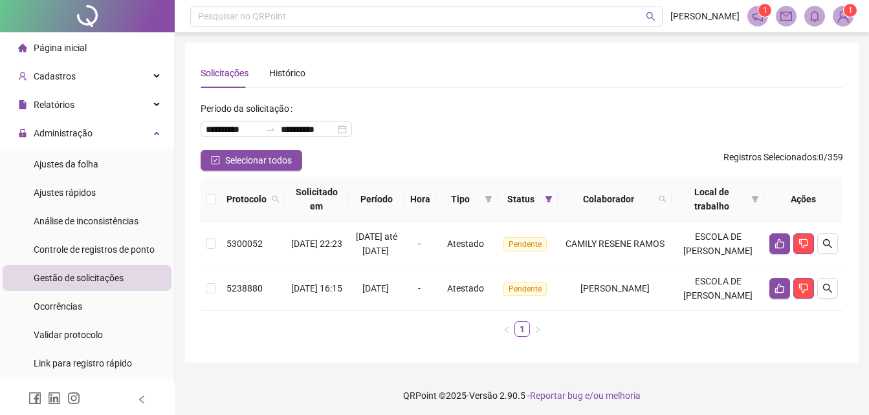
click at [107, 59] on li "Página inicial" at bounding box center [87, 48] width 169 height 26
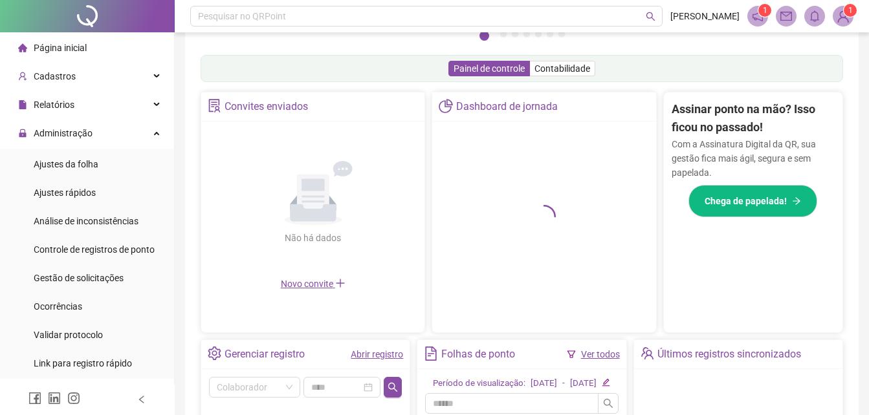
scroll to position [385, 0]
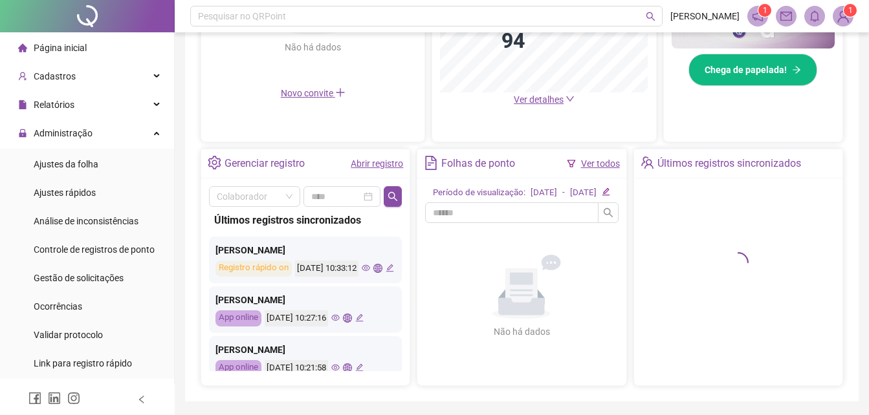
click at [362, 272] on icon "eye" at bounding box center [366, 268] width 8 height 8
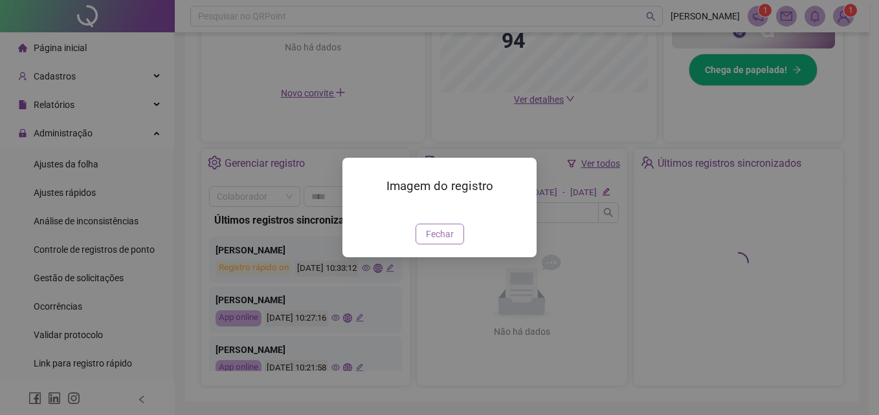
click at [453, 245] on button "Fechar" at bounding box center [439, 234] width 49 height 21
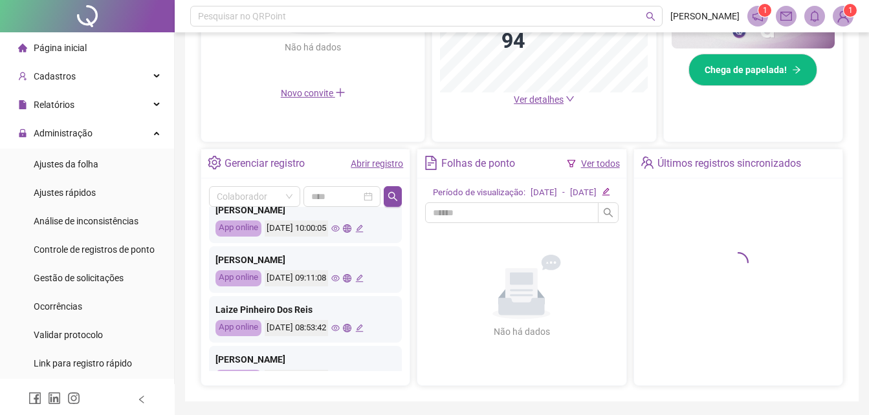
scroll to position [453, 0]
